Goal: Task Accomplishment & Management: Use online tool/utility

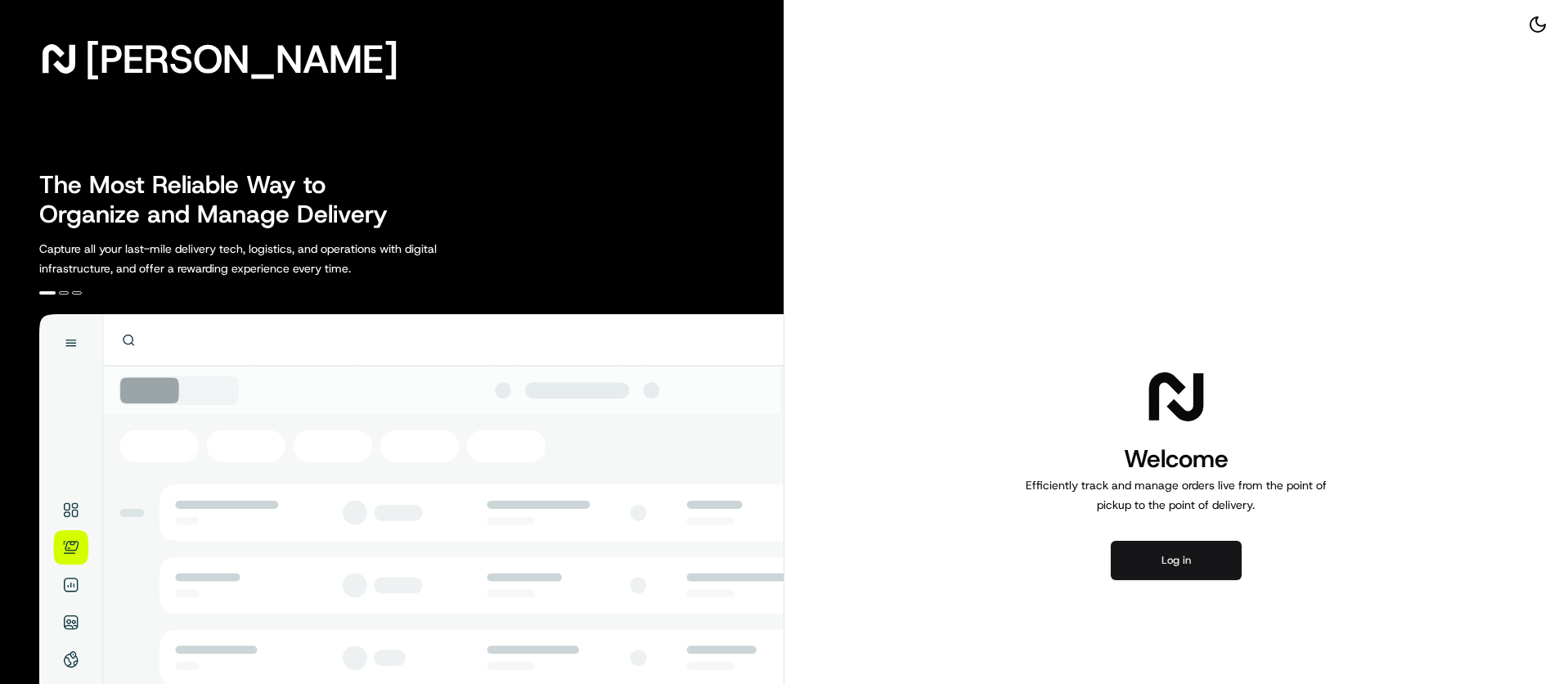
click at [1209, 556] on button "Log in" at bounding box center [1176, 560] width 131 height 40
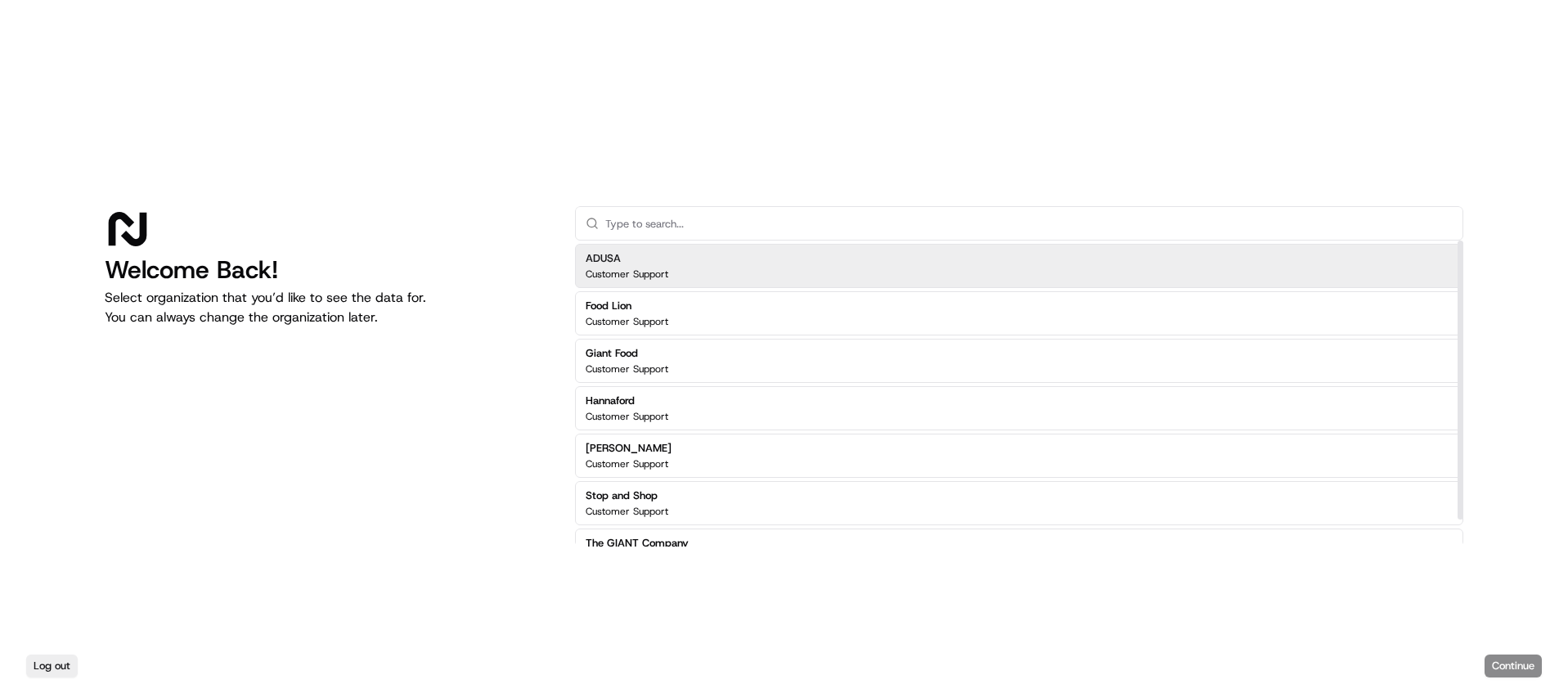
click at [703, 273] on div "ADUSA Customer Support" at bounding box center [1019, 266] width 889 height 44
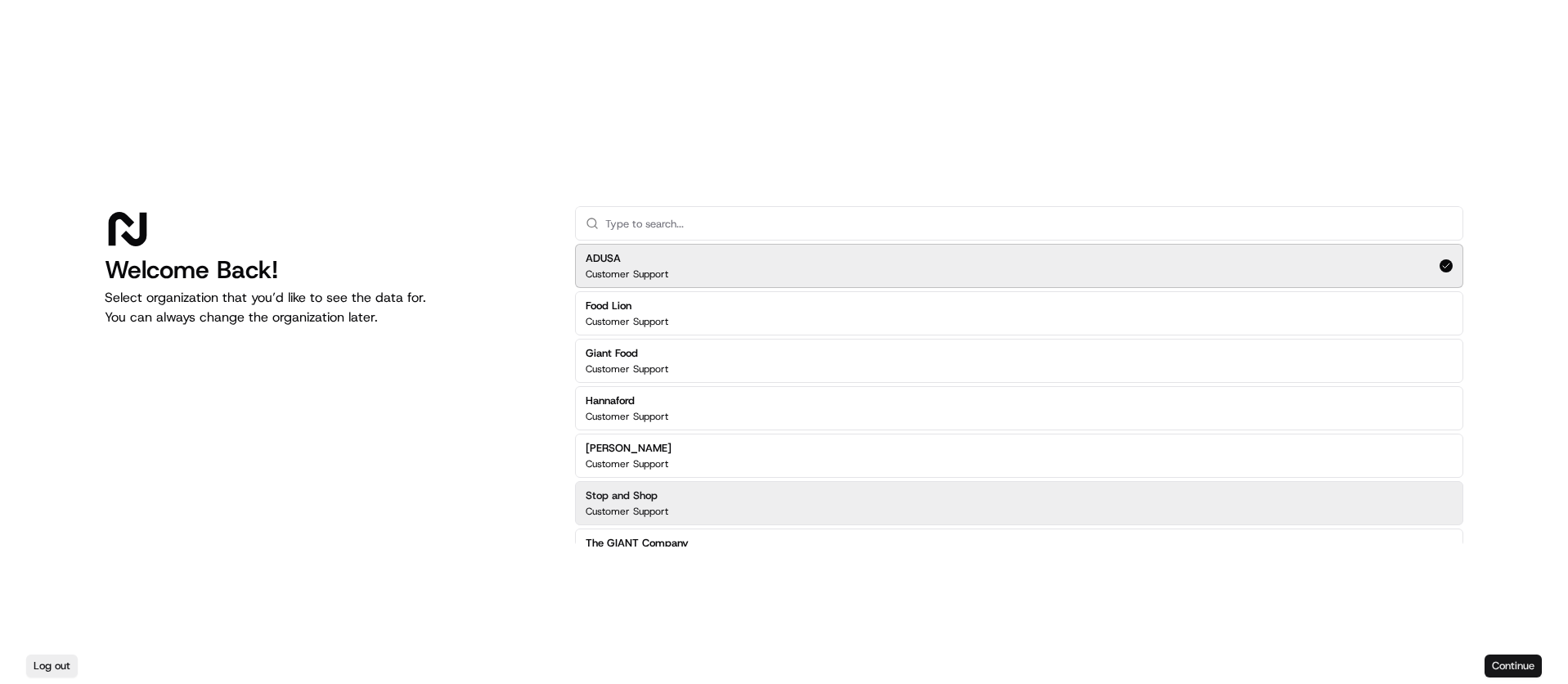
click at [1504, 662] on button "Continue" at bounding box center [1513, 666] width 57 height 23
